Goal: Information Seeking & Learning: Understand process/instructions

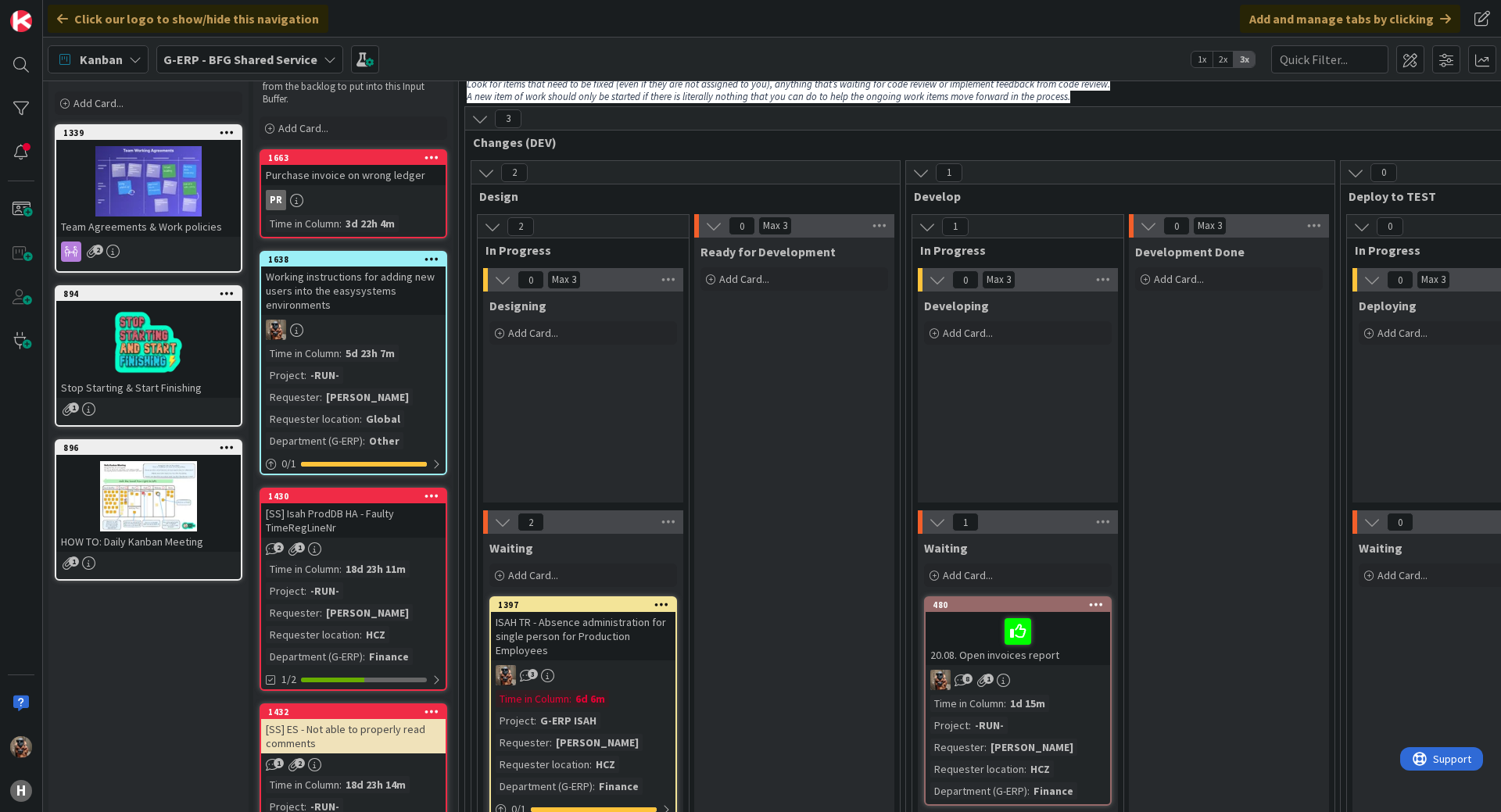
scroll to position [28, 0]
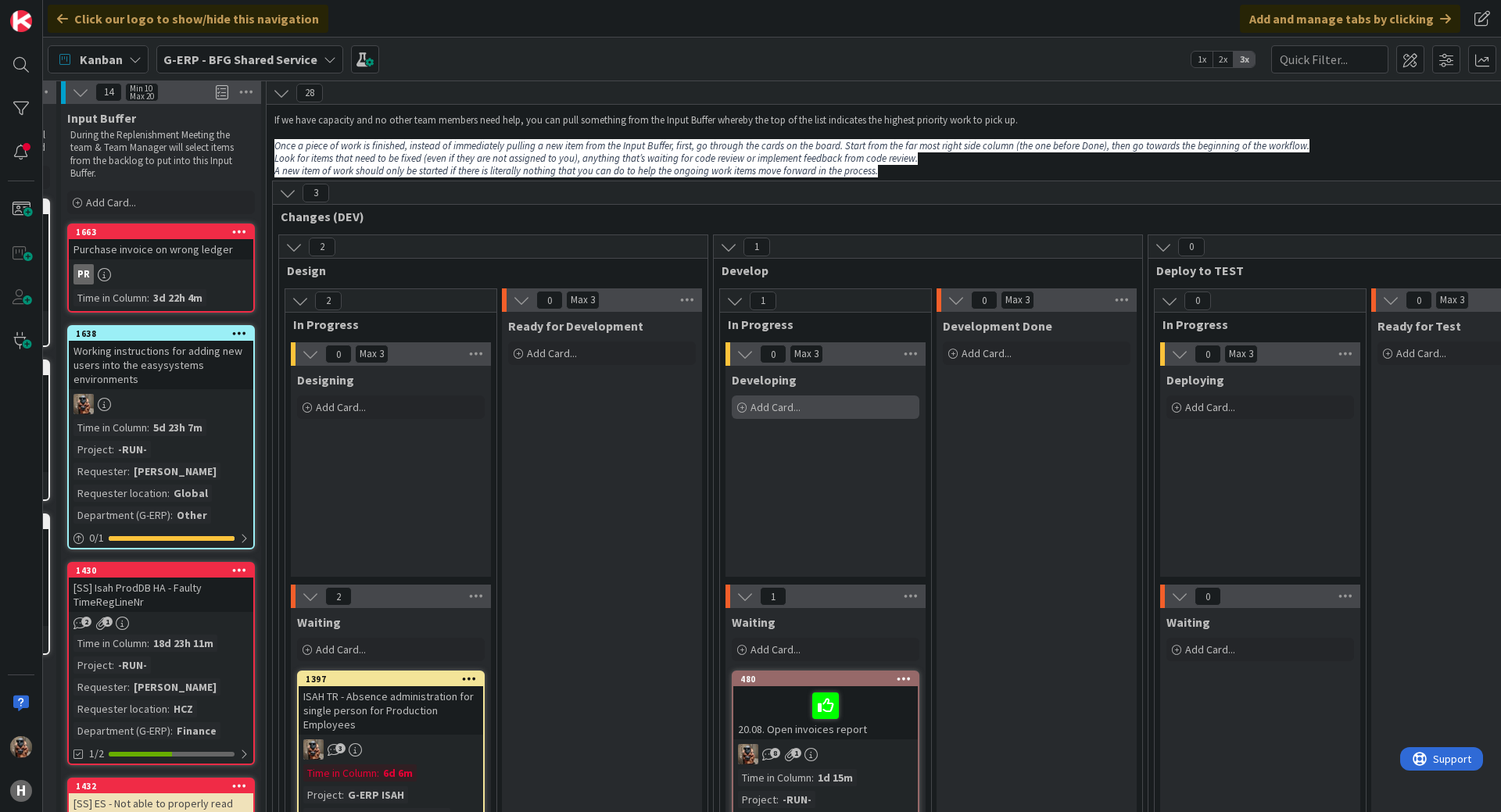
drag, startPoint x: 832, startPoint y: 407, endPoint x: 908, endPoint y: 398, distance: 76.5
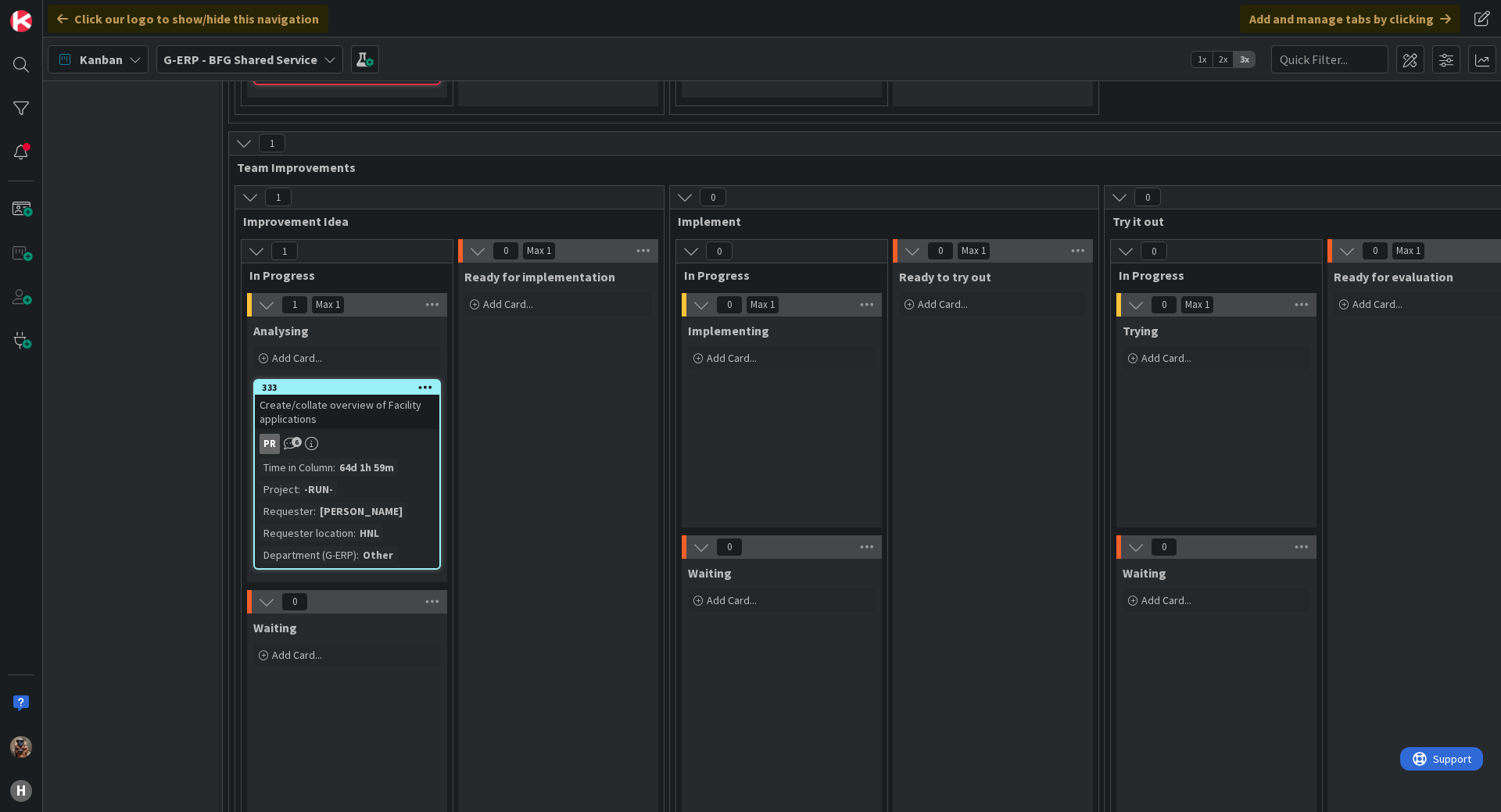
scroll to position [5601, 236]
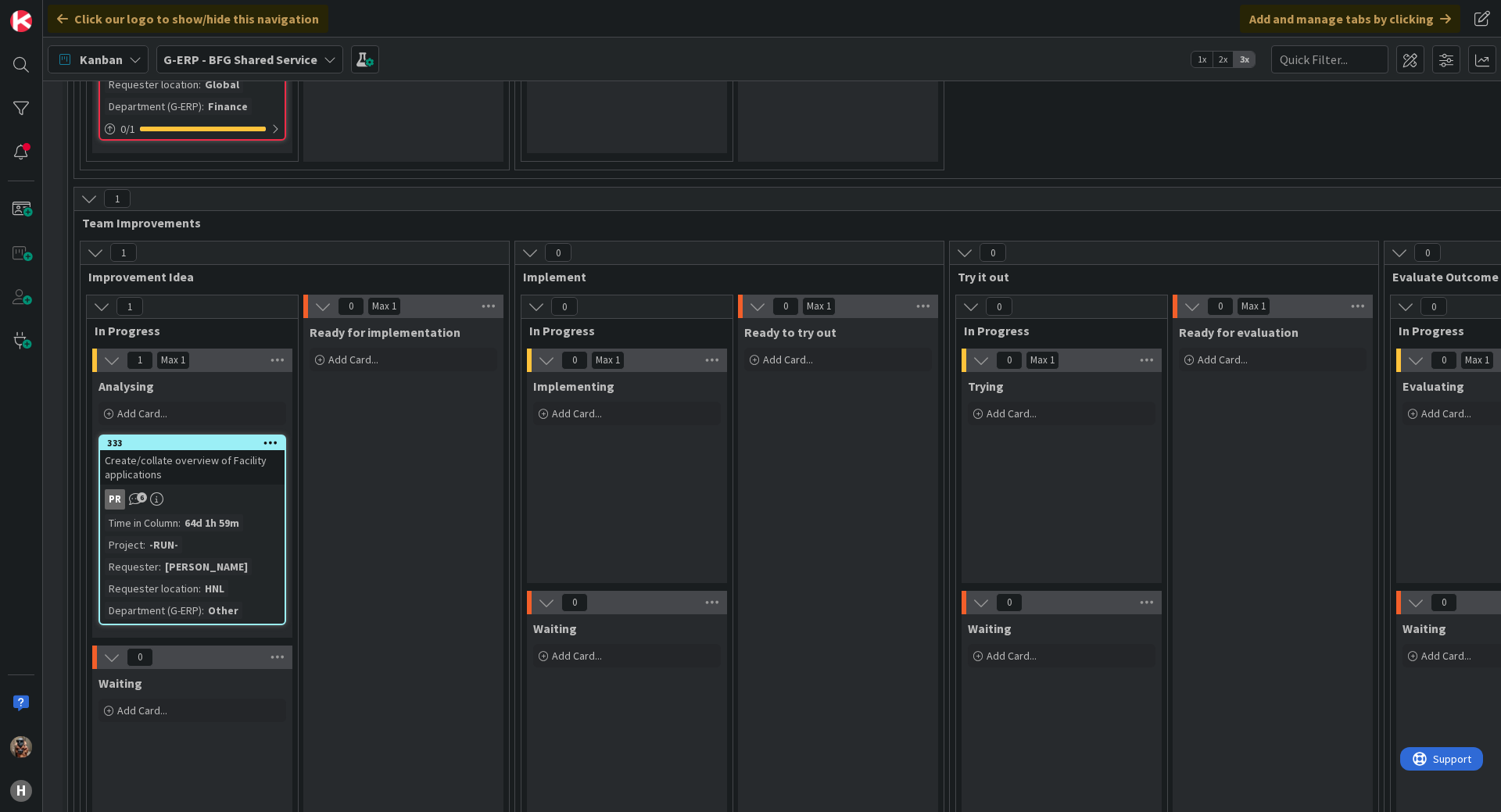
drag, startPoint x: 600, startPoint y: 432, endPoint x: 721, endPoint y: 440, distance: 121.3
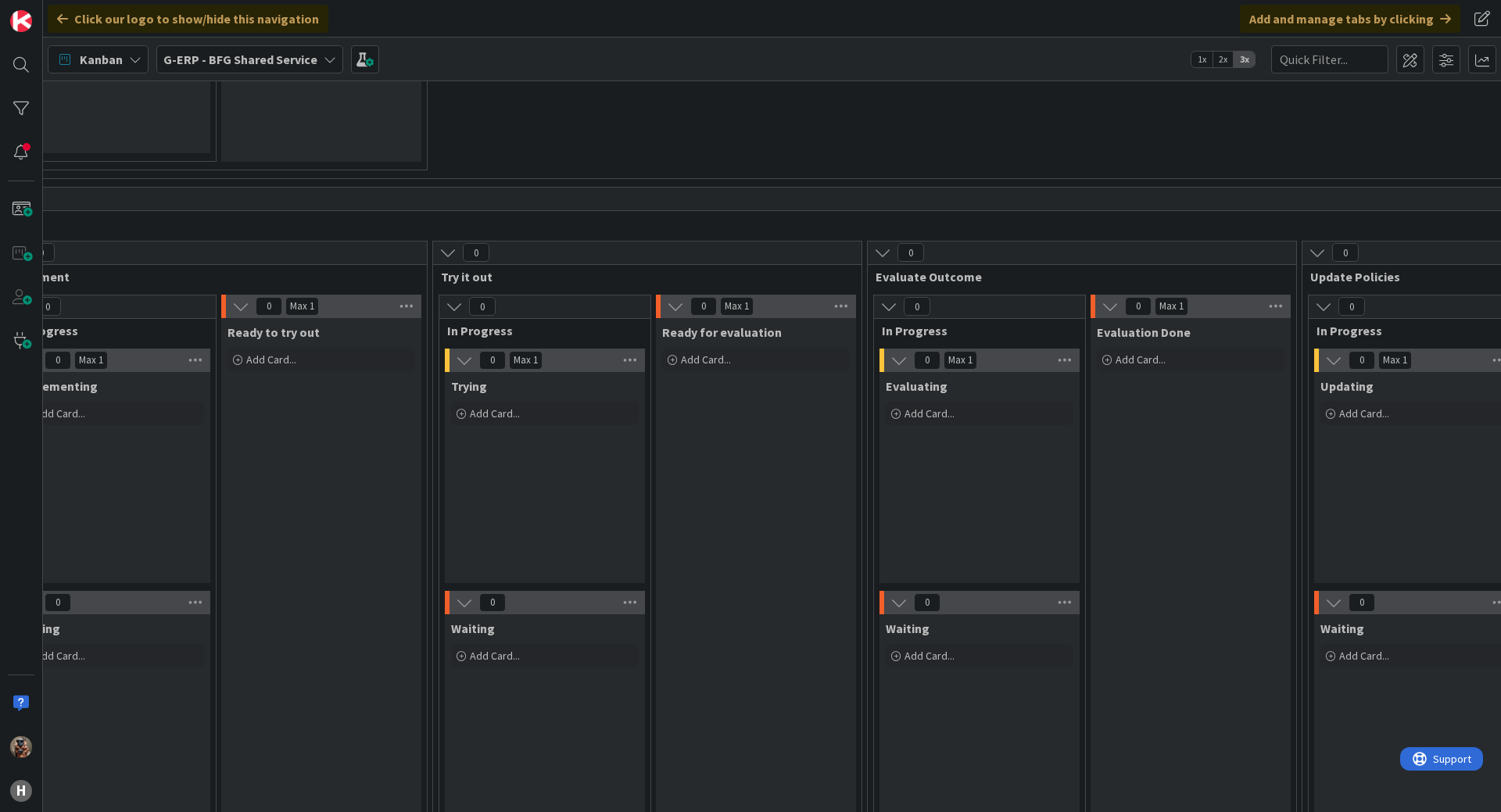
drag, startPoint x: 721, startPoint y: 440, endPoint x: 783, endPoint y: 442, distance: 62.0
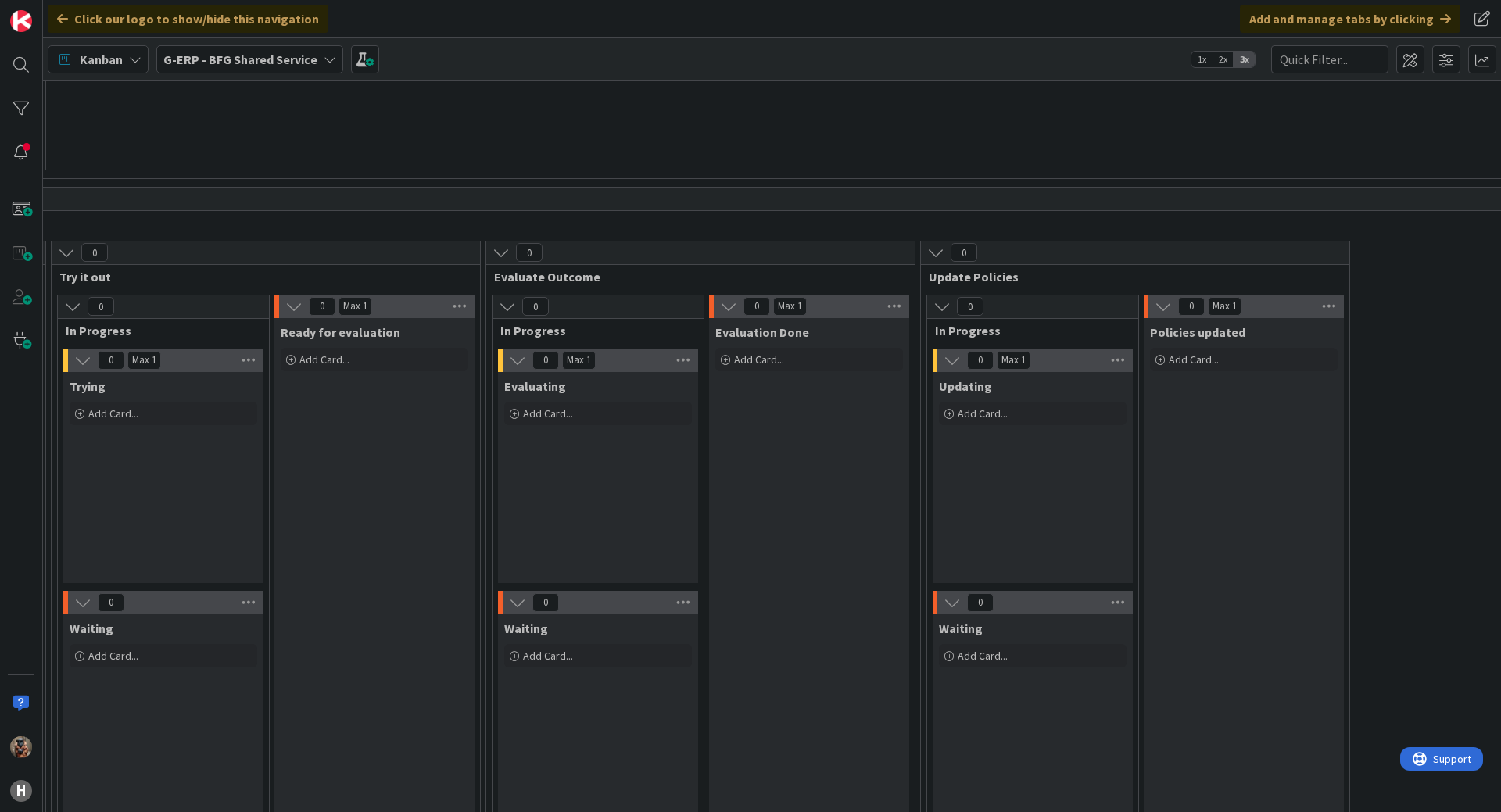
drag, startPoint x: 783, startPoint y: 442, endPoint x: 871, endPoint y: 445, distance: 88.1
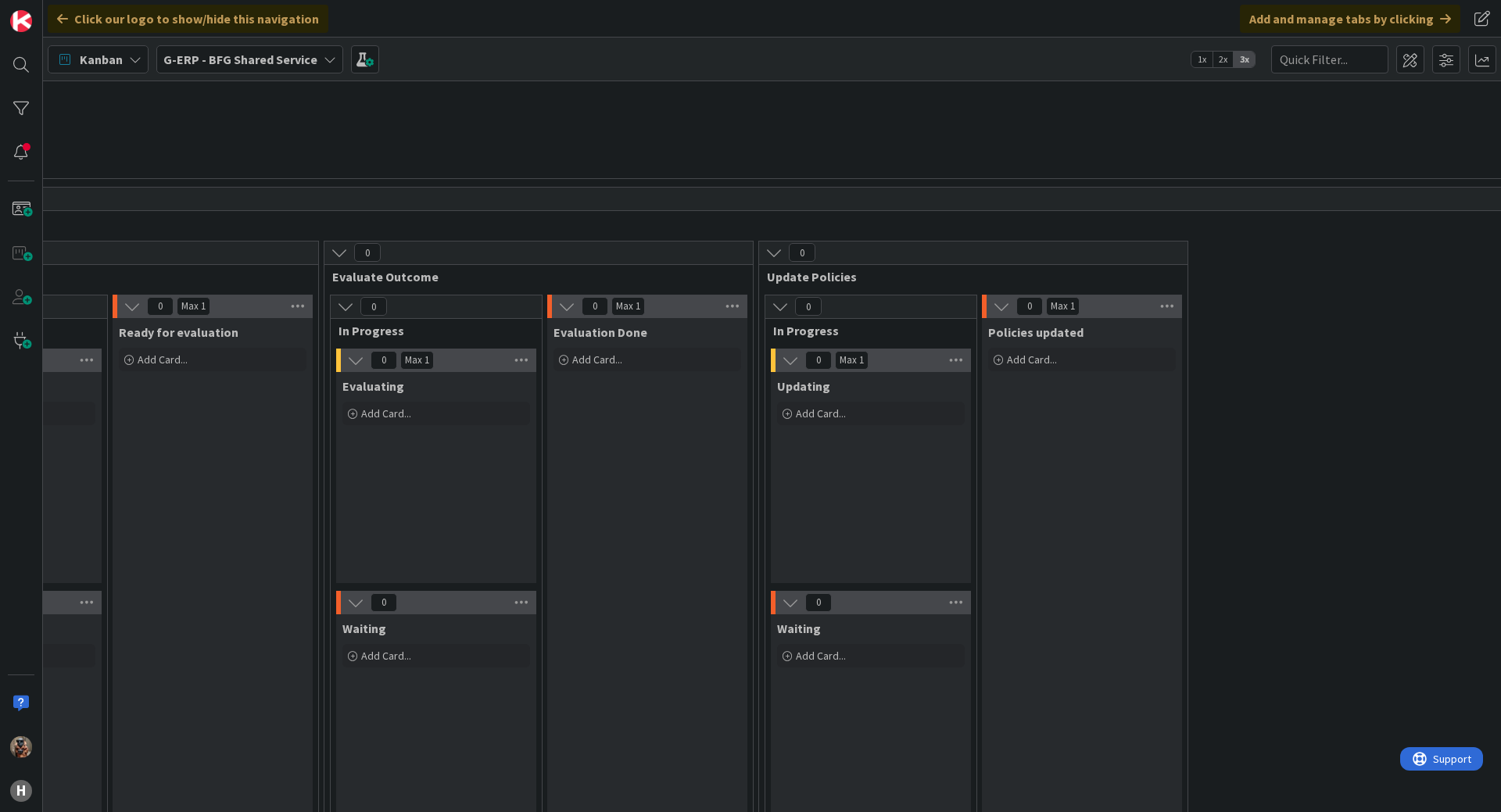
drag, startPoint x: 871, startPoint y: 445, endPoint x: 962, endPoint y: 447, distance: 91.0
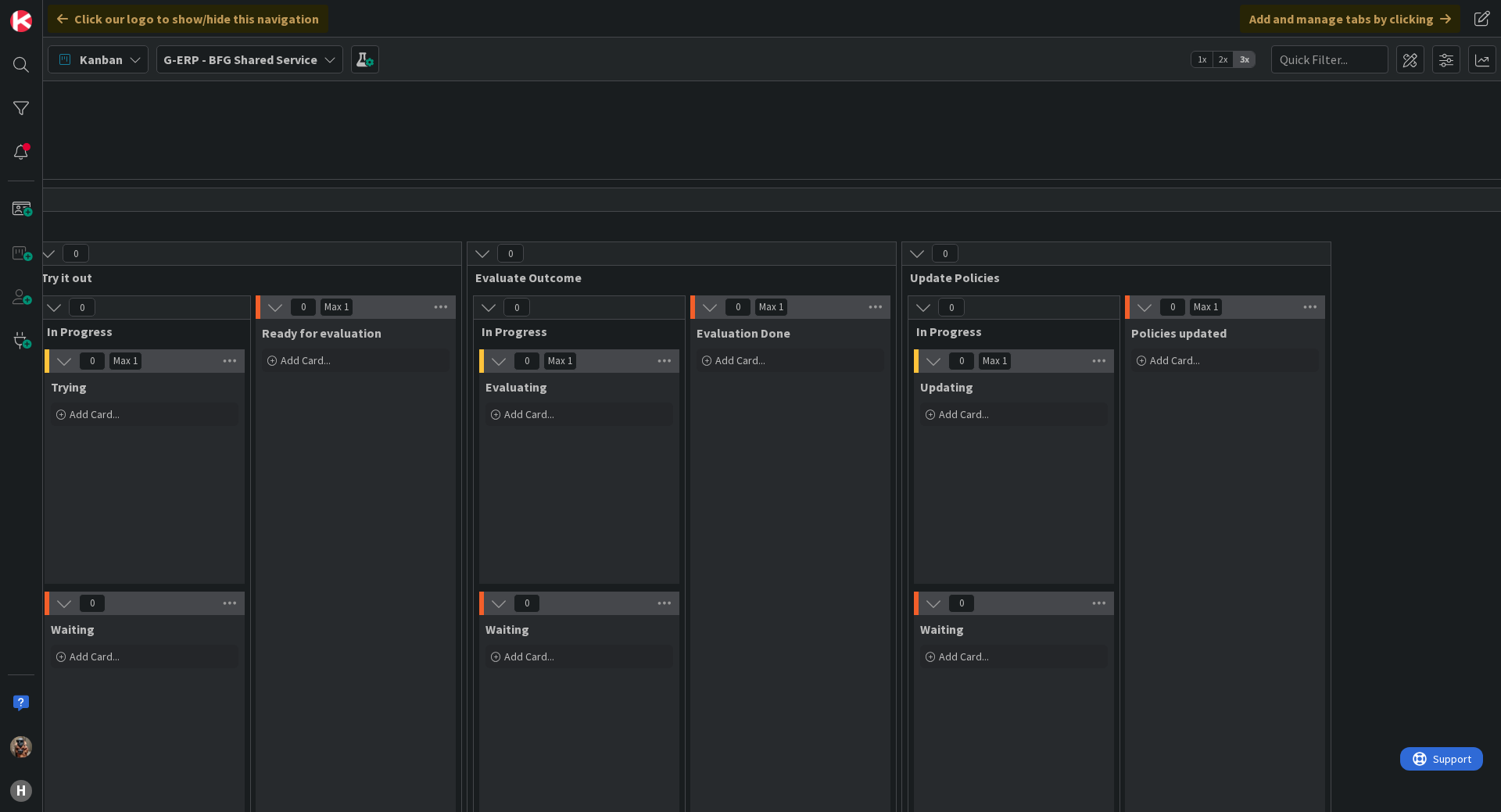
scroll to position [5514, 393]
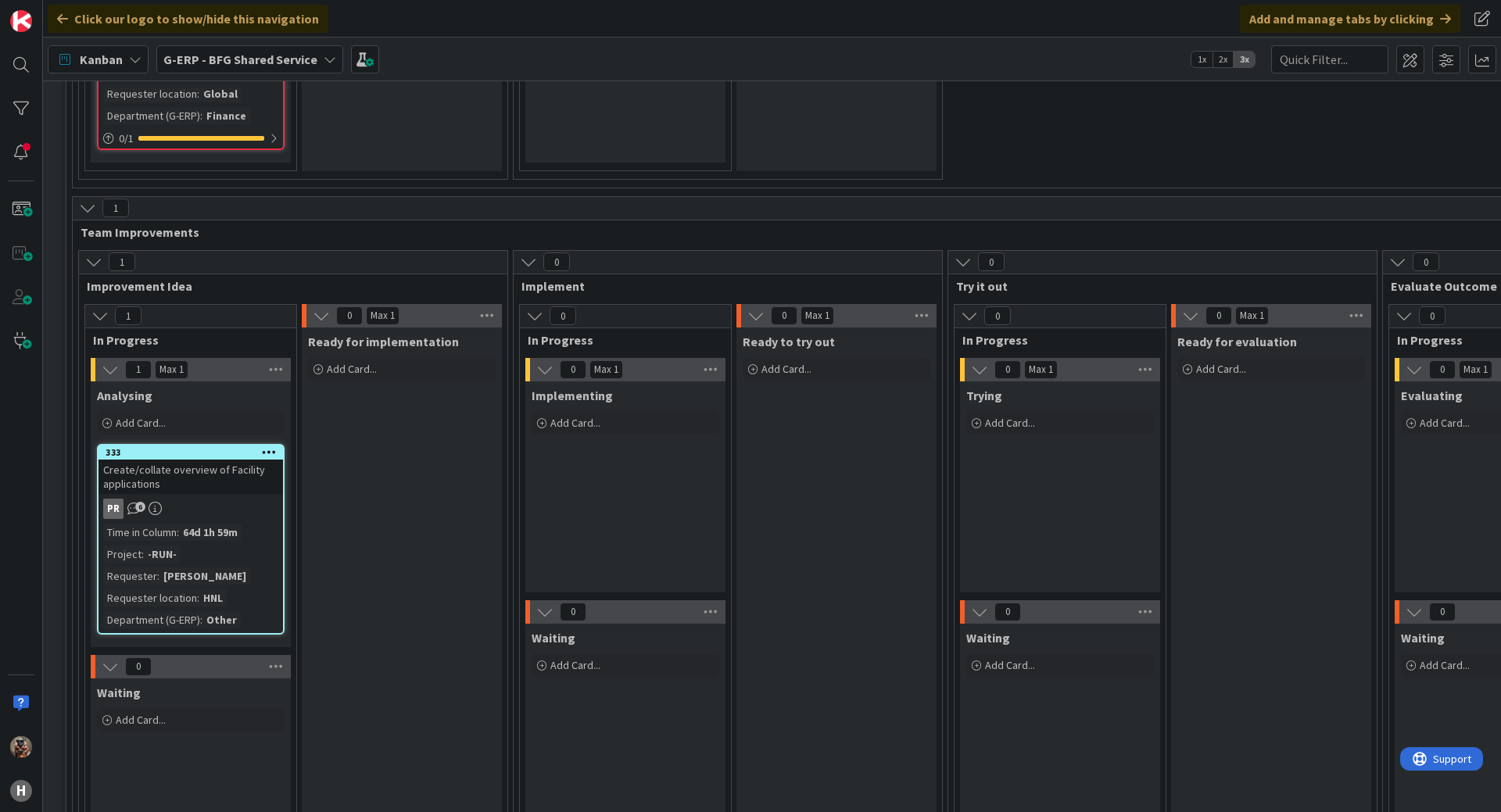
drag, startPoint x: 962, startPoint y: 447, endPoint x: 721, endPoint y: 418, distance: 242.7
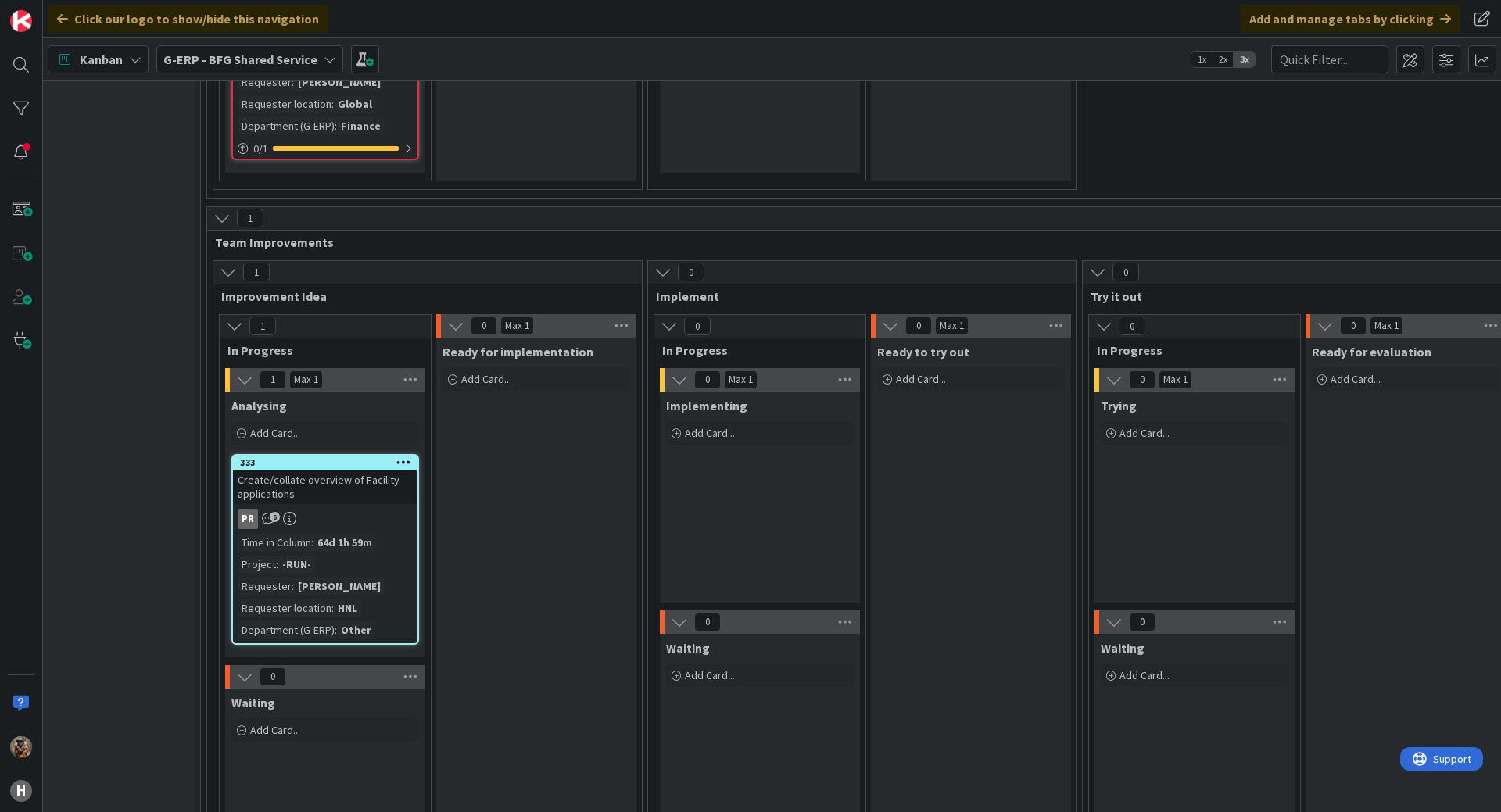
drag, startPoint x: 907, startPoint y: 447, endPoint x: 1026, endPoint y: 456, distance: 119.3
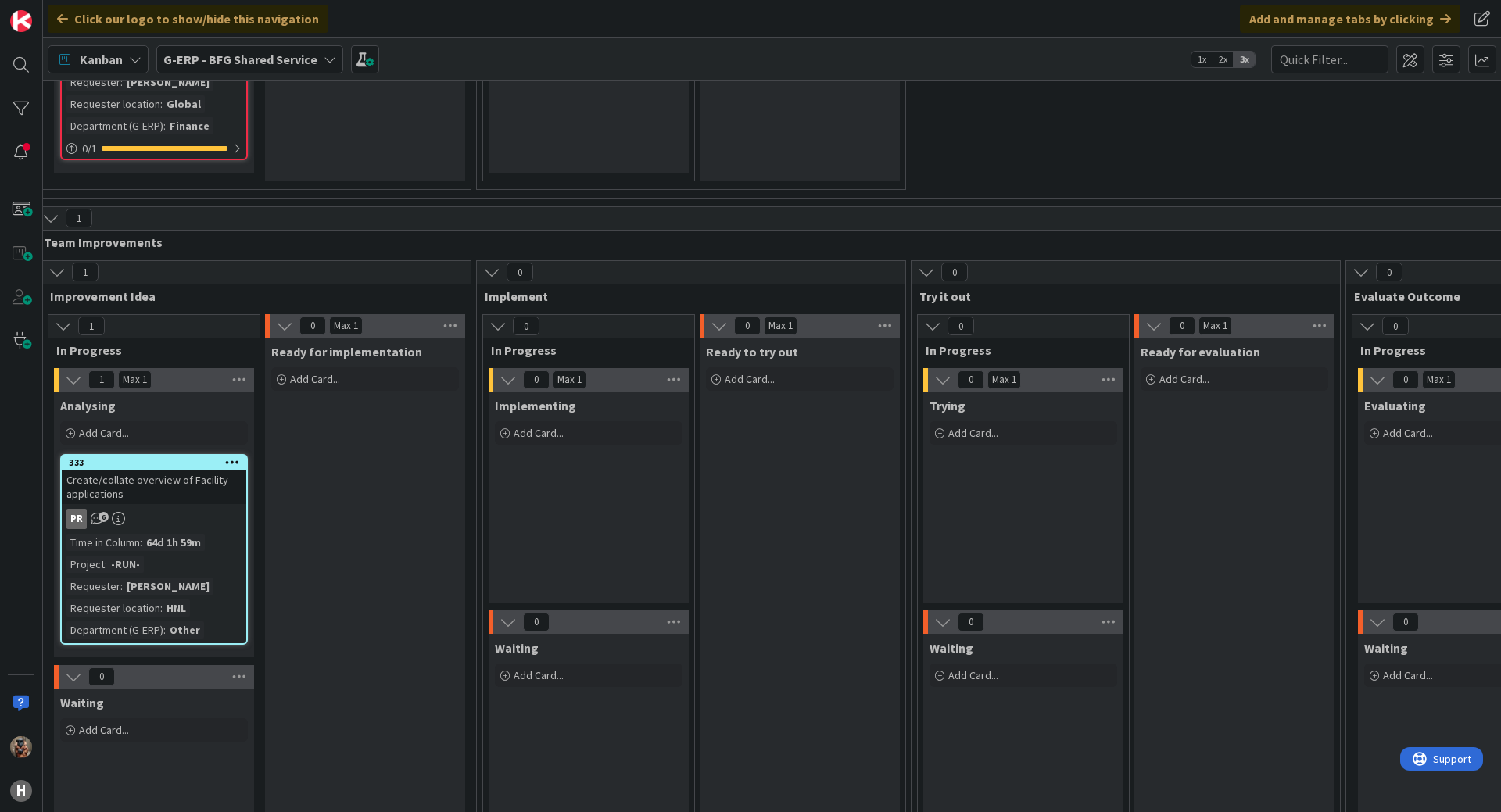
scroll to position [5504, 26]
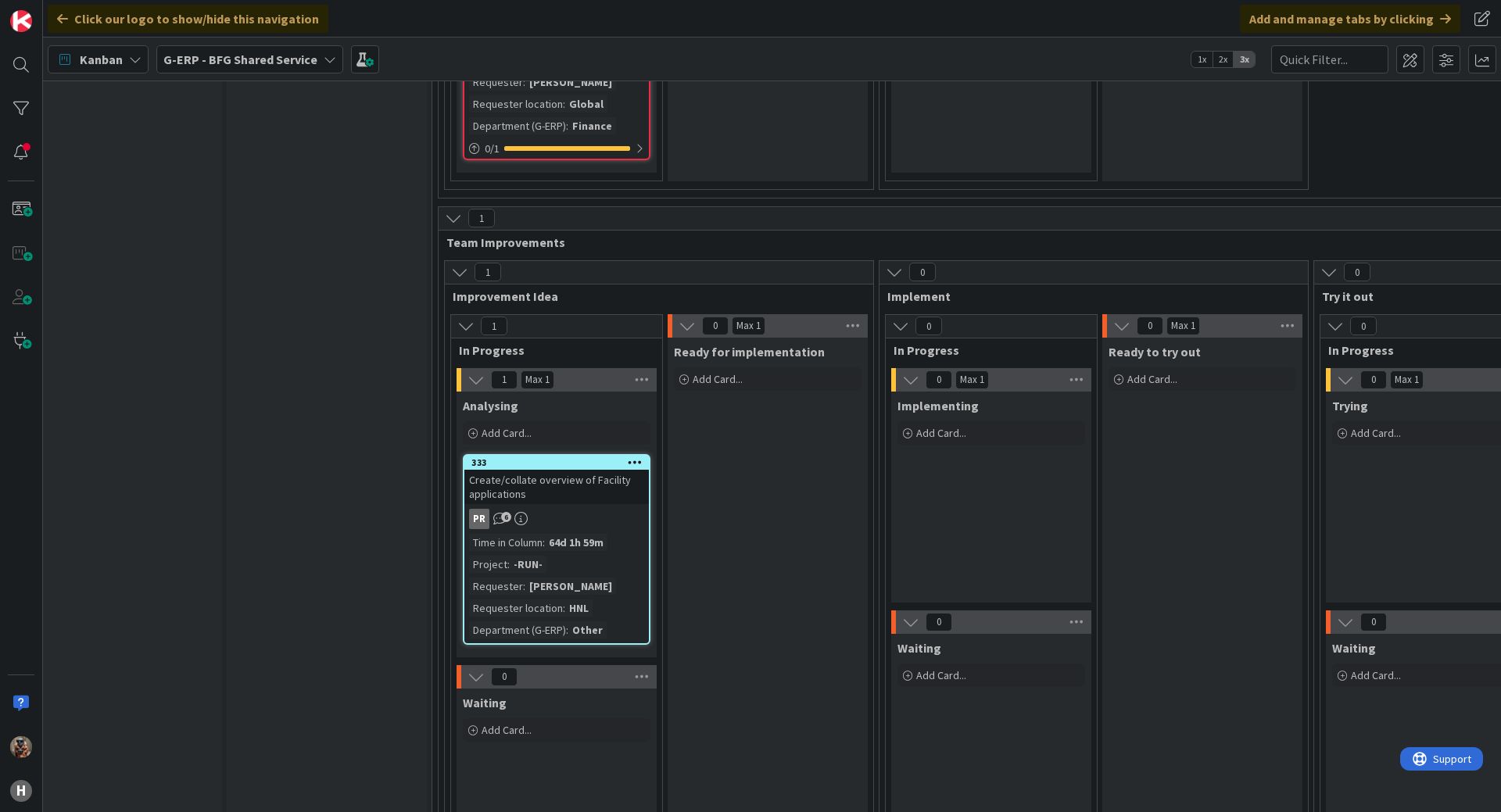
drag, startPoint x: 1000, startPoint y: 451, endPoint x: 873, endPoint y: 445, distance: 127.1
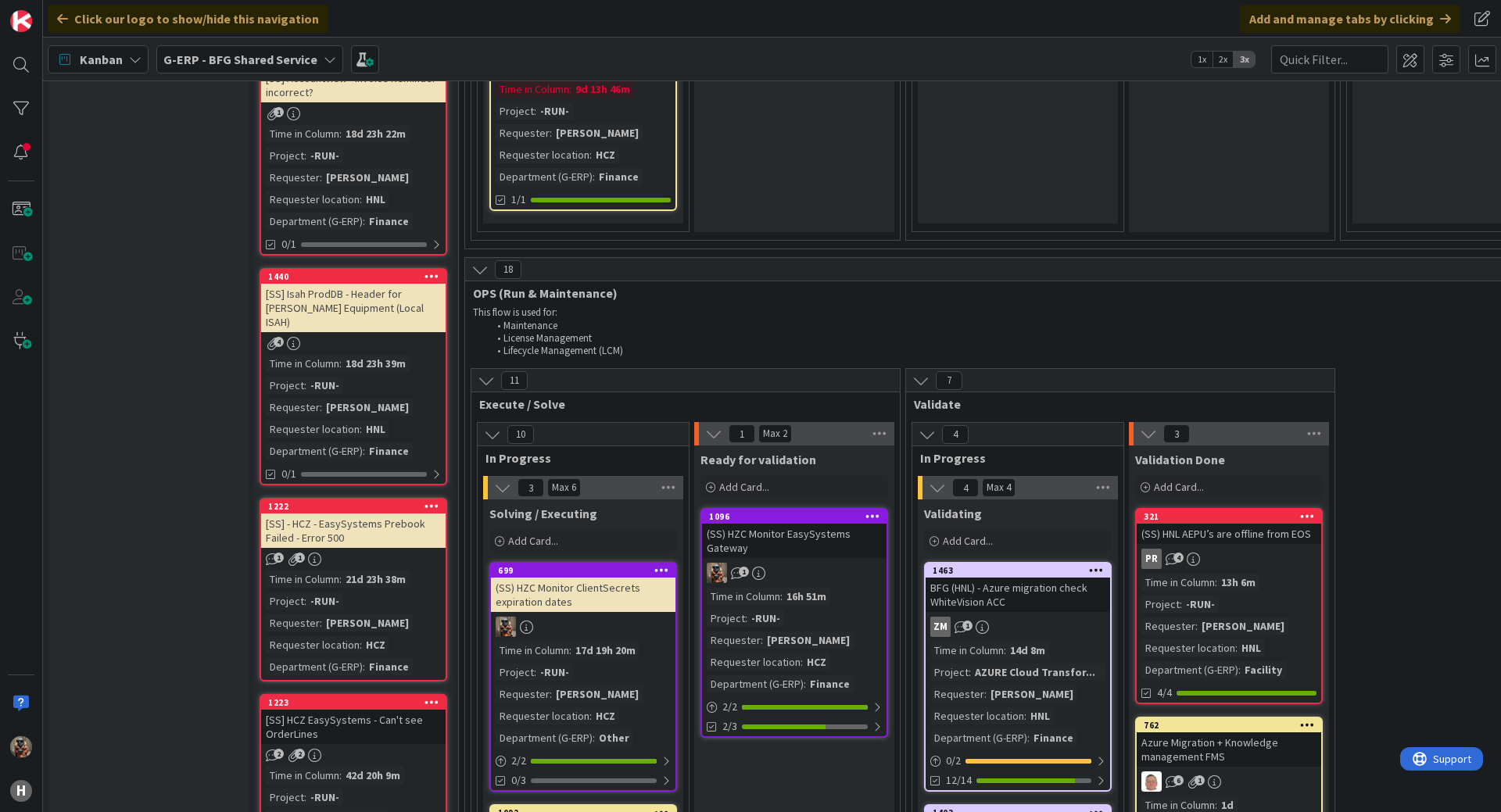
scroll to position [0, 0]
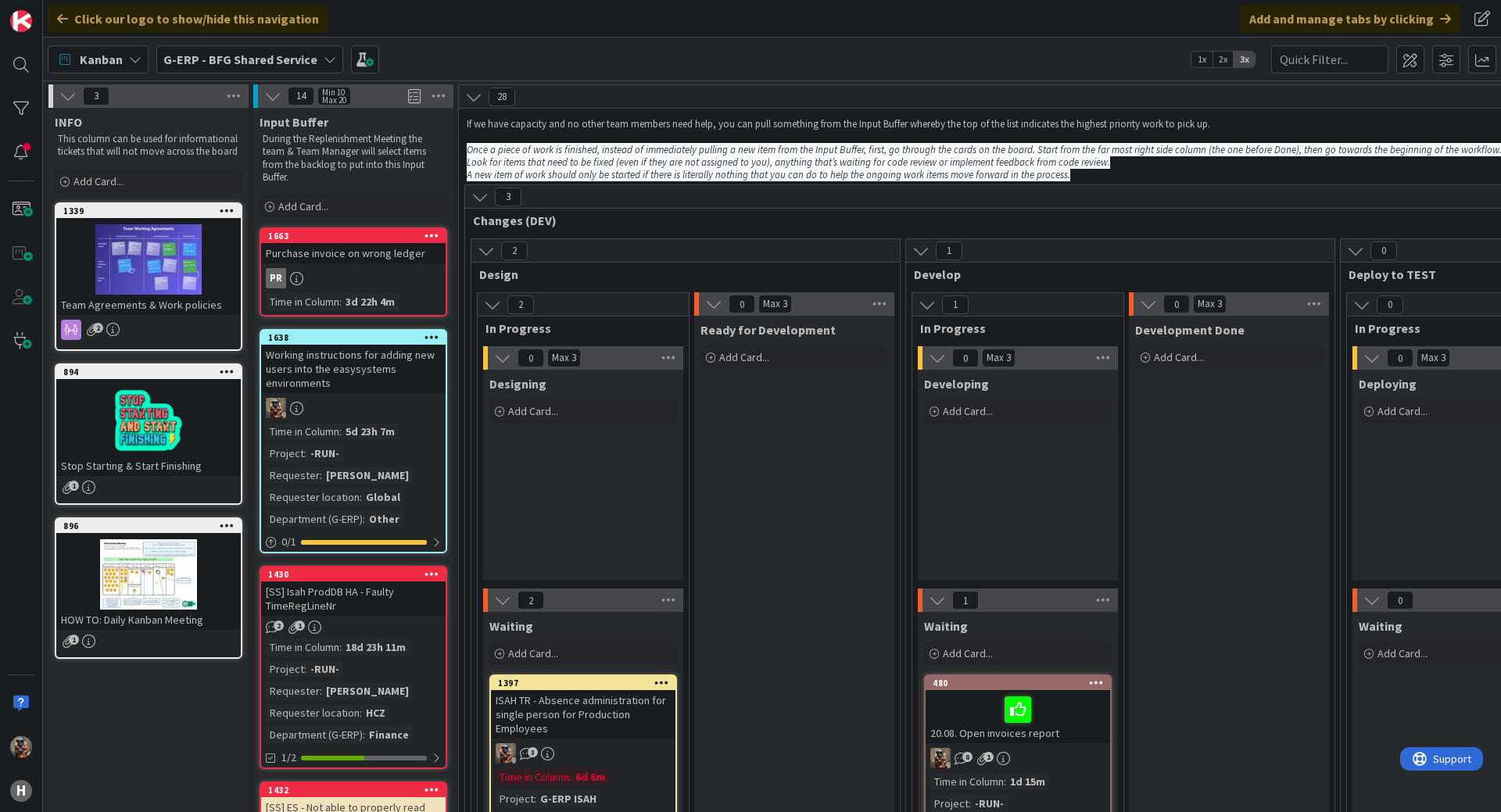
drag, startPoint x: 908, startPoint y: 492, endPoint x: 890, endPoint y: 274, distance: 218.7
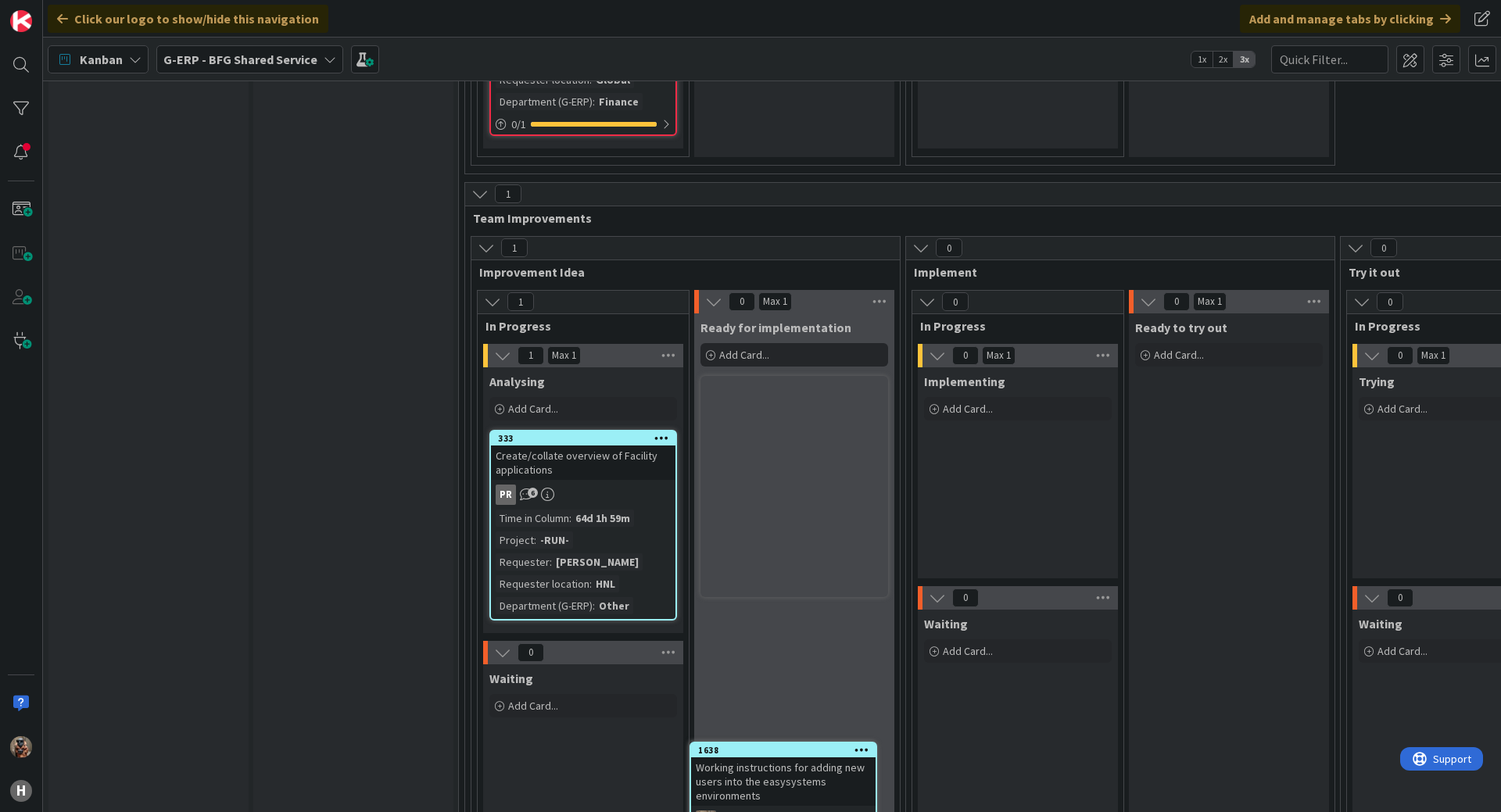
scroll to position [5601, 0]
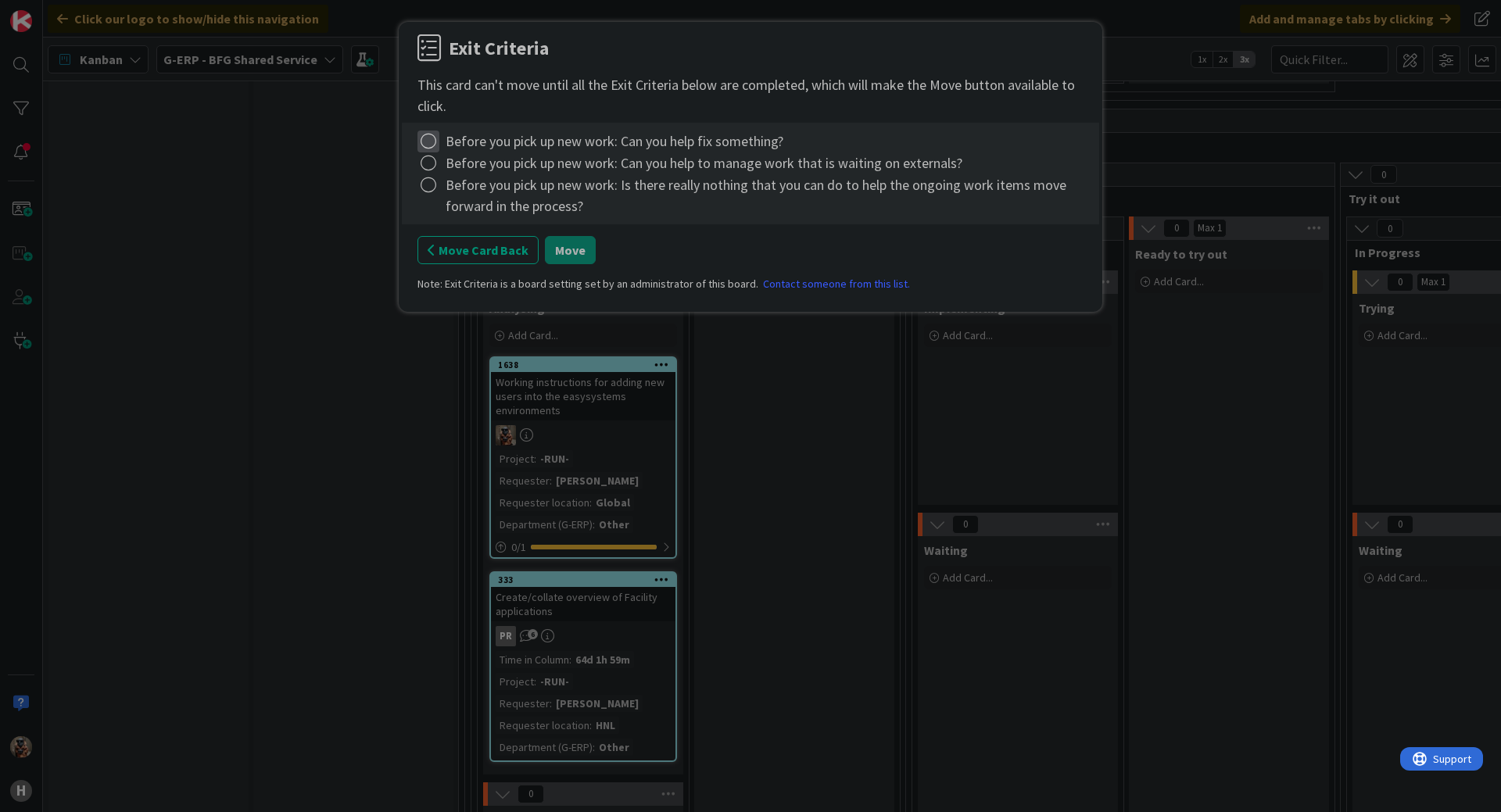
click at [428, 148] on icon at bounding box center [428, 141] width 22 height 22
click at [459, 164] on link "Complete" at bounding box center [515, 173] width 195 height 23
click at [433, 161] on icon at bounding box center [428, 163] width 22 height 22
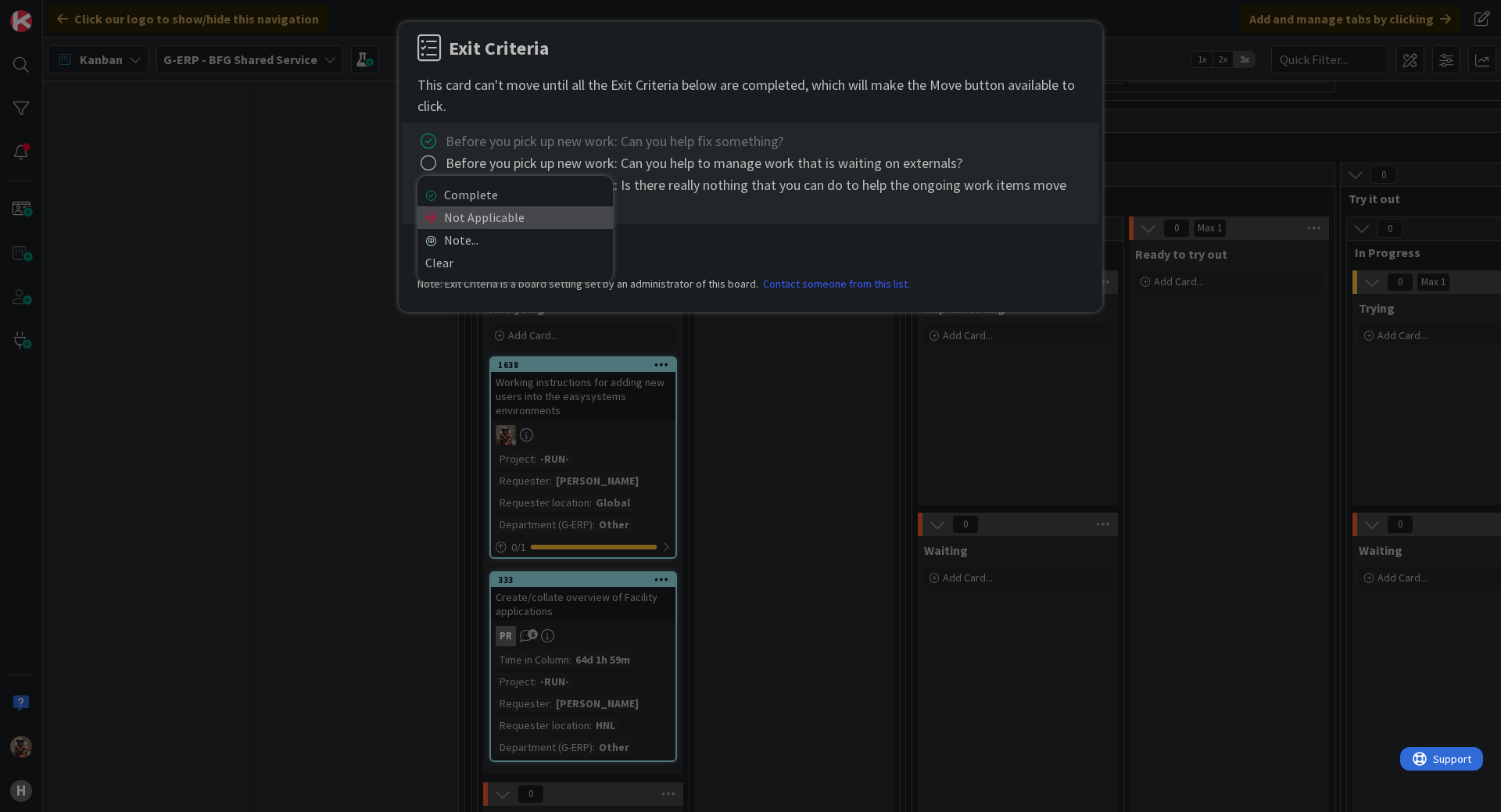
click at [460, 211] on link "Not Applicable" at bounding box center [515, 218] width 195 height 23
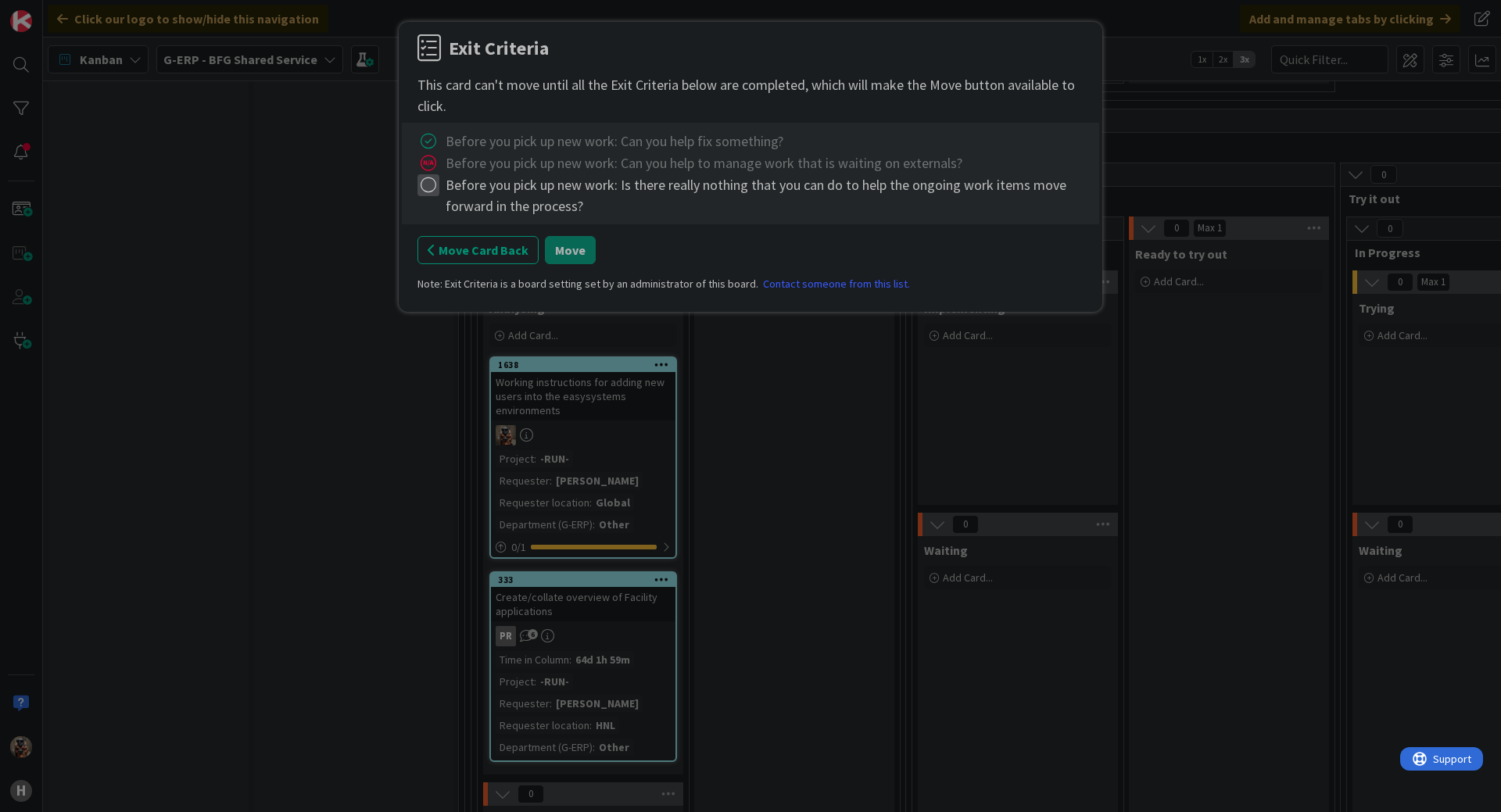
click at [430, 186] on icon at bounding box center [428, 185] width 22 height 22
click at [453, 233] on link "Not Applicable" at bounding box center [515, 240] width 195 height 23
click at [433, 179] on icon at bounding box center [428, 185] width 22 height 22
click at [442, 297] on div "Complete Not Applicable Note... Clear" at bounding box center [515, 251] width 195 height 107
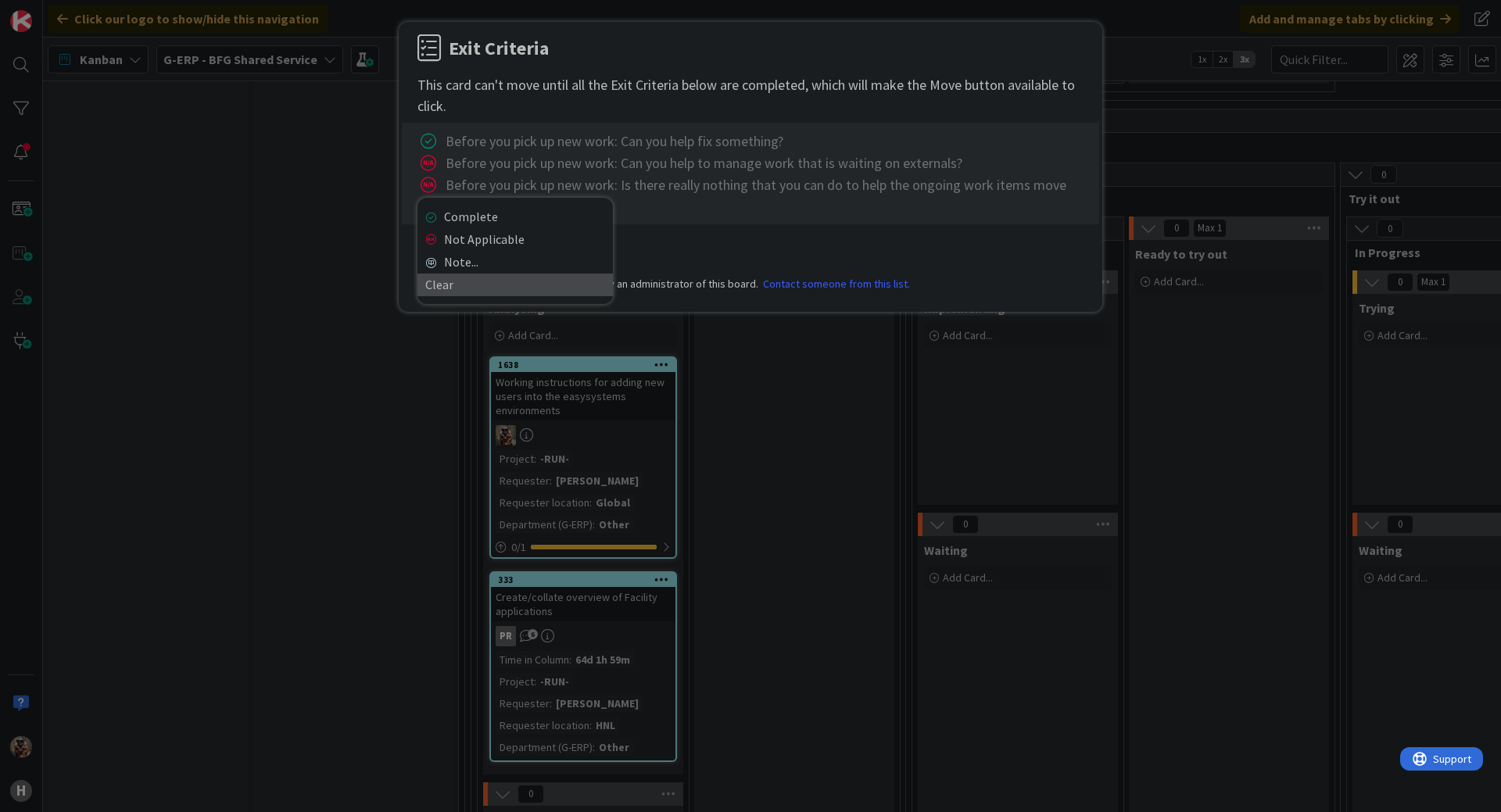
click at [444, 288] on link "Clear" at bounding box center [515, 285] width 195 height 23
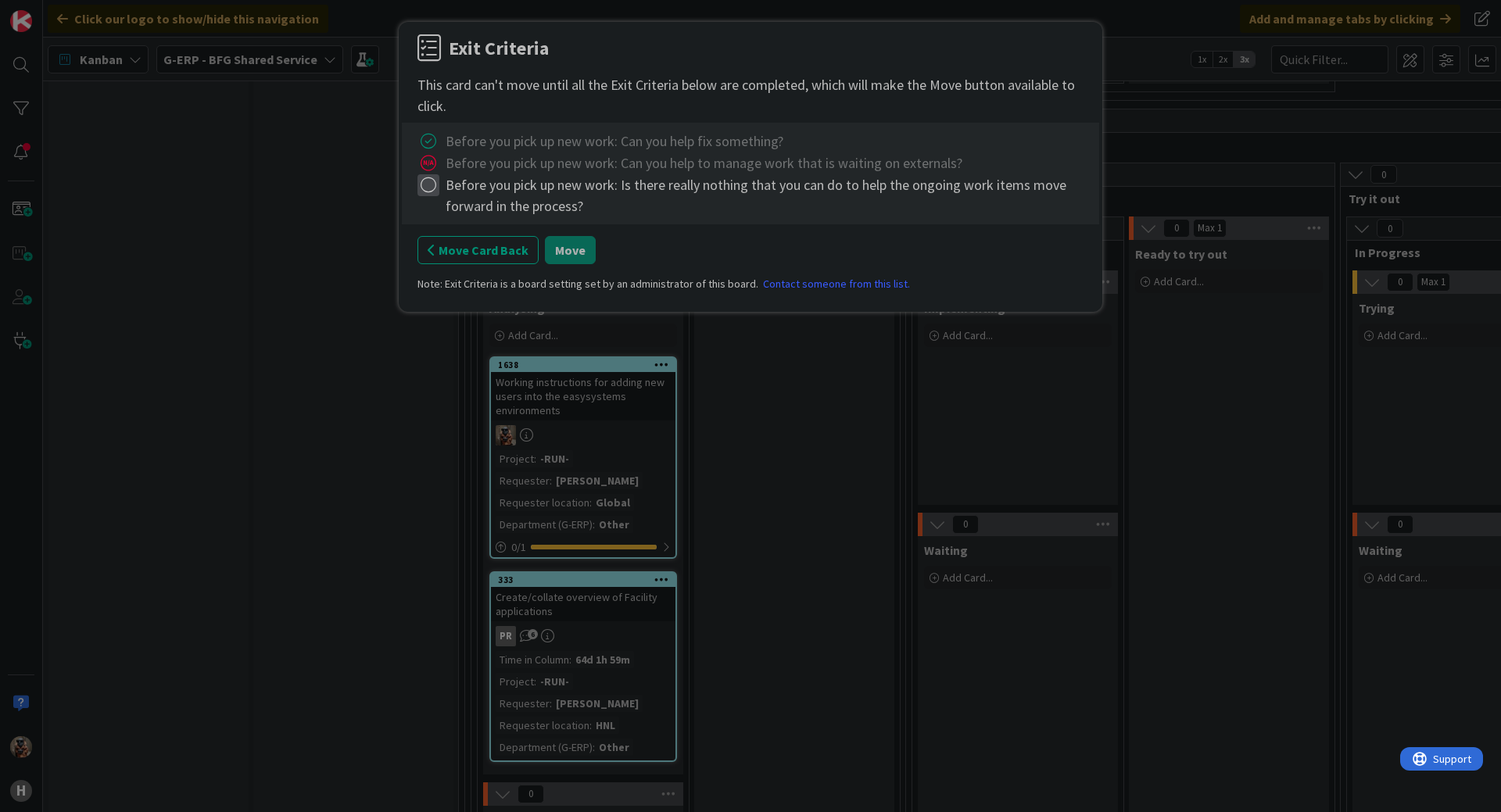
click at [430, 181] on icon at bounding box center [428, 185] width 22 height 22
click at [465, 242] on link "Not Applicable" at bounding box center [515, 240] width 195 height 23
click at [569, 238] on button "Move" at bounding box center [571, 250] width 51 height 28
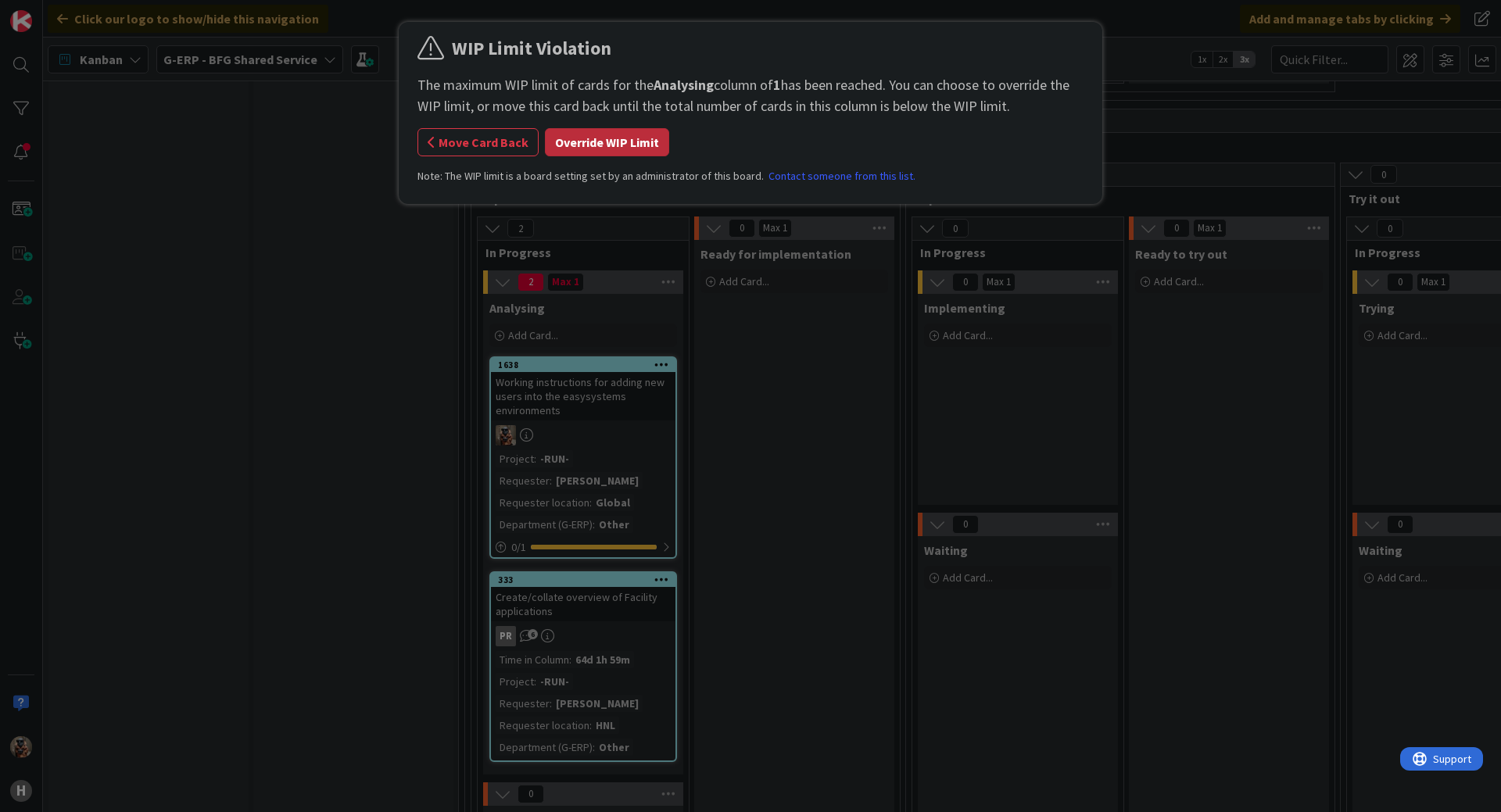
click at [586, 145] on button "Override WIP Limit" at bounding box center [607, 142] width 125 height 28
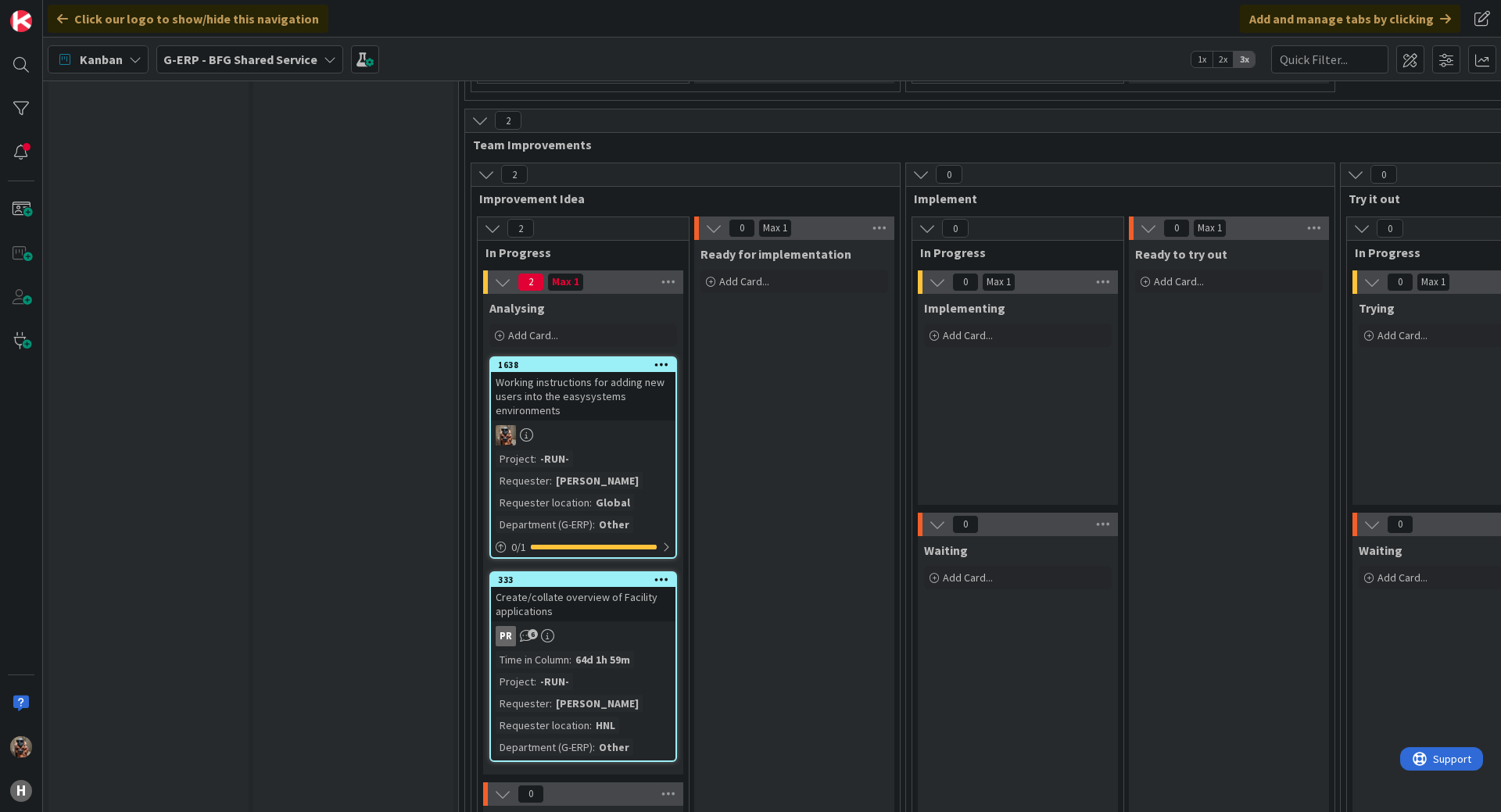
click at [632, 372] on div "Working instructions for adding new users into the easysystems environments" at bounding box center [583, 396] width 184 height 48
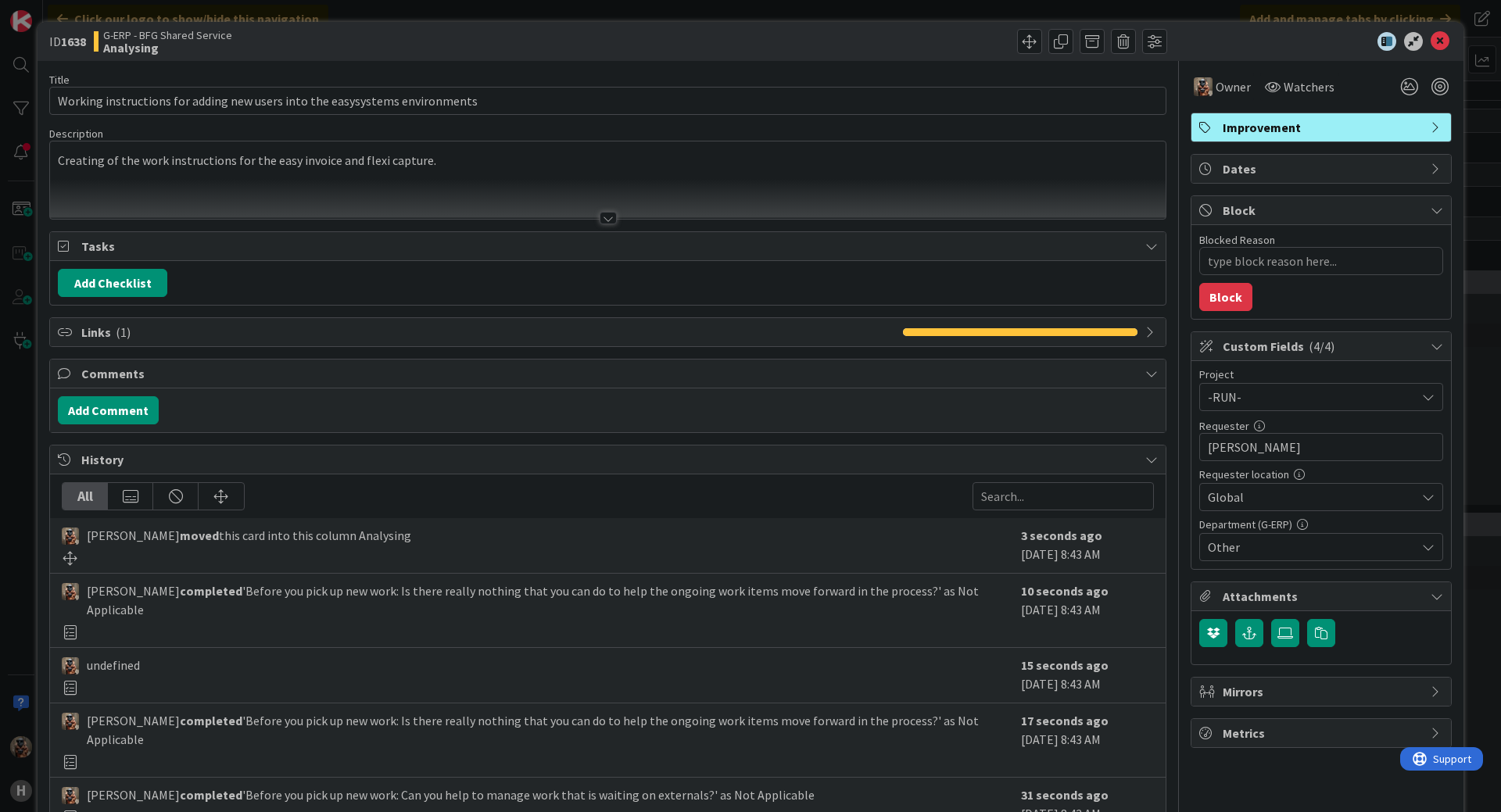
type textarea "x"
click at [1412, 35] on div at bounding box center [1314, 41] width 277 height 19
click at [1431, 38] on icon at bounding box center [1440, 41] width 19 height 19
